Goal: Navigation & Orientation: Find specific page/section

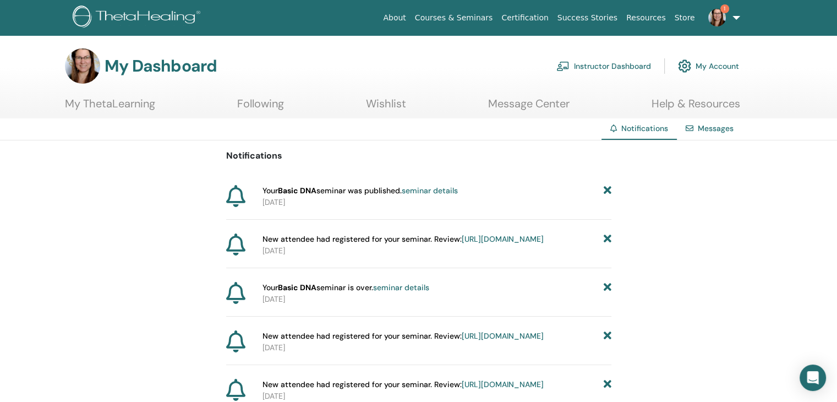
click at [719, 9] on img at bounding box center [718, 18] width 18 height 18
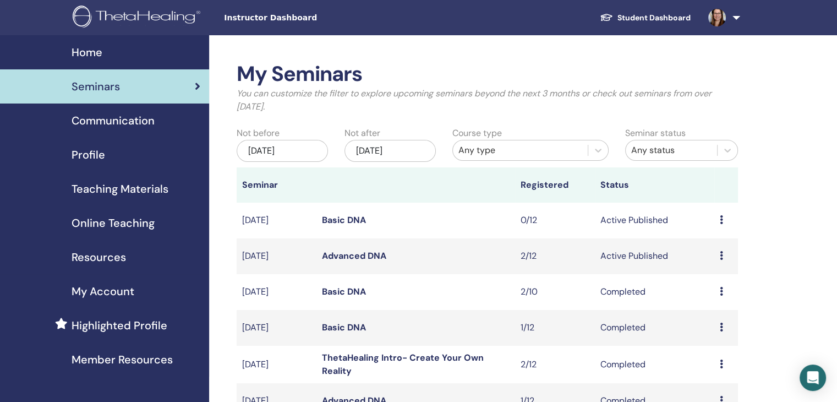
click at [345, 219] on link "Basic DNA" at bounding box center [344, 220] width 44 height 12
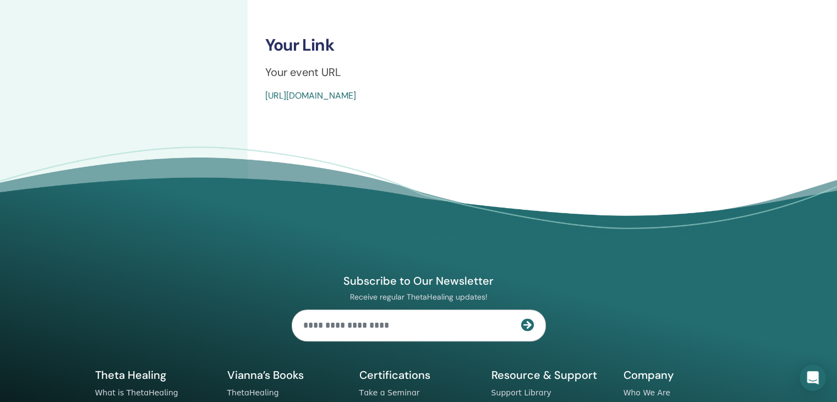
scroll to position [440, 0]
click at [356, 96] on link "https://www.thetahealing.com/seminar-377806-details.html" at bounding box center [310, 95] width 91 height 12
